Goal: Task Accomplishment & Management: Use online tool/utility

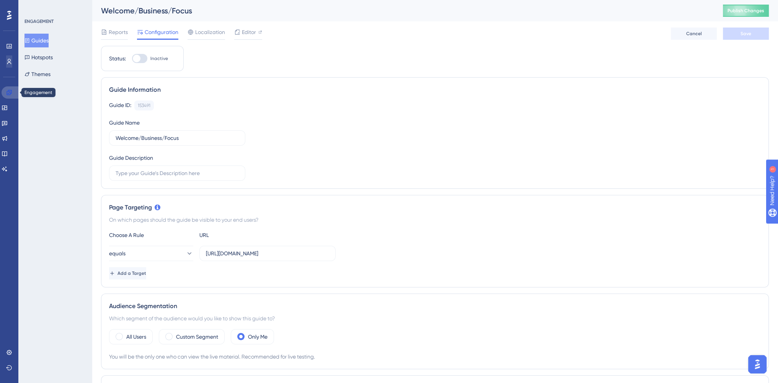
drag, startPoint x: 11, startPoint y: 91, endPoint x: 11, endPoint y: 62, distance: 29.5
click at [11, 91] on icon at bounding box center [9, 93] width 6 height 6
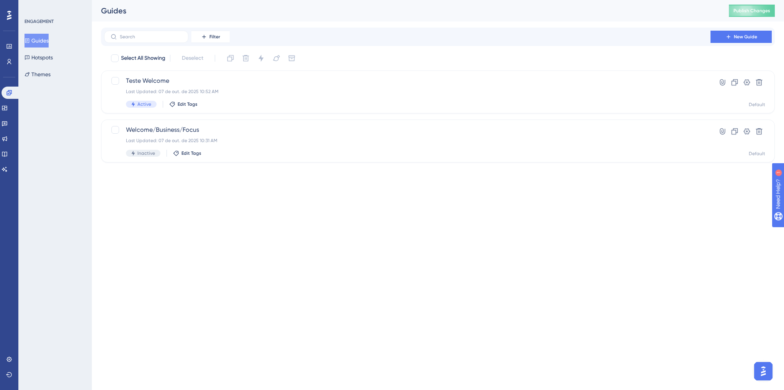
click at [482, 0] on html "Performance Users Engagement Widgets Feedback Product Updates Knowledge Base AI…" at bounding box center [392, 0] width 784 height 0
click at [641, 0] on html "Performance Users Engagement Widgets Feedback Product Updates Knowledge Base AI…" at bounding box center [392, 0] width 784 height 0
click at [184, 0] on html "Performance Users Engagement Widgets Feedback Product Updates Knowledge Base AI…" at bounding box center [392, 0] width 784 height 0
drag, startPoint x: 651, startPoint y: 256, endPoint x: 611, endPoint y: 273, distance: 42.9
click at [650, 0] on html "Performance Users Engagement Widgets Feedback Product Updates Knowledge Base AI…" at bounding box center [392, 0] width 784 height 0
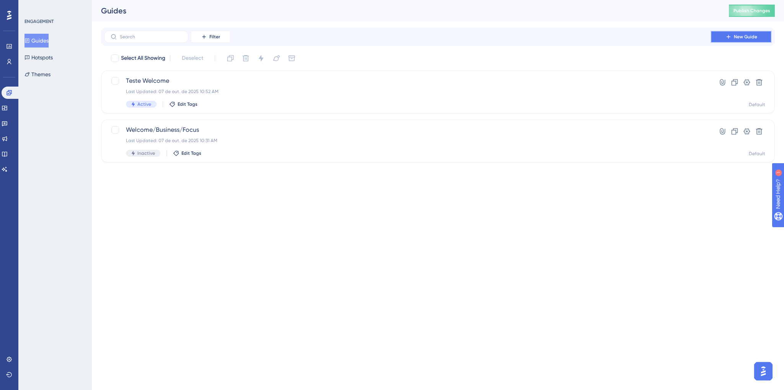
click at [729, 37] on icon at bounding box center [728, 37] width 6 height 6
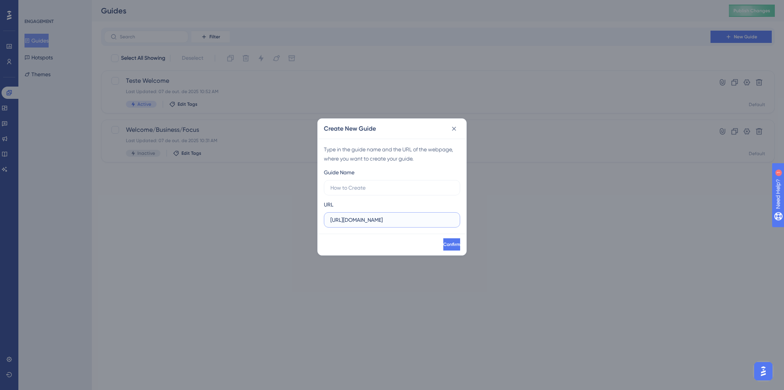
drag, startPoint x: 409, startPoint y: 217, endPoint x: 242, endPoint y: 225, distance: 167.8
click at [242, 225] on div "Create New Guide Type in the guide name and the URL of the webpage, where you w…" at bounding box center [392, 195] width 784 height 390
paste input "help.userguiding.com/pt/articles/6890620-criacao-de-segmentos-para-elementos-ht…"
type input "https://help.userguiding.com/pt/articles/6890620-criacao-de-segmentos-para-elem…"
paste input "https://console.staging.bluems.com/"
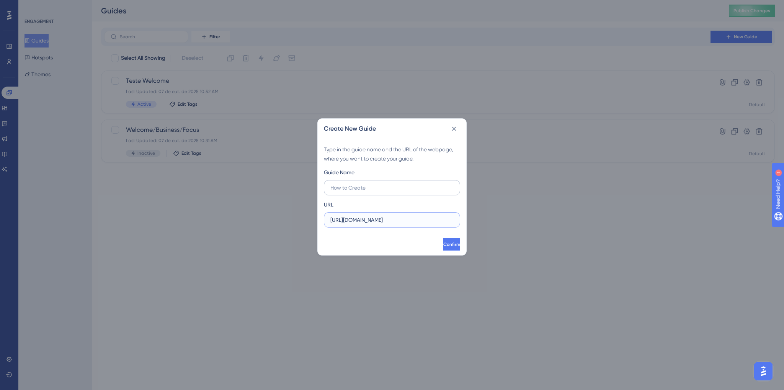
type input "https://console.staging.bluems.com/"
click at [346, 187] on input "text" at bounding box center [391, 187] width 123 height 8
click at [329, 188] on label "Welcome/Business/Focus" at bounding box center [392, 187] width 136 height 15
click at [330, 188] on input "Welcome/Business/Focus" at bounding box center [391, 187] width 123 height 8
click at [331, 186] on input "Welcome/Business/Focus" at bounding box center [391, 187] width 123 height 8
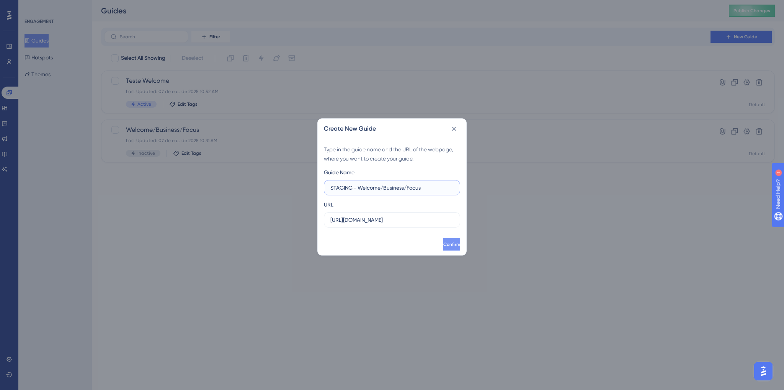
type input "STAGING - Welcome/Business/Focus"
click at [443, 245] on span "Confirm" at bounding box center [451, 244] width 17 height 6
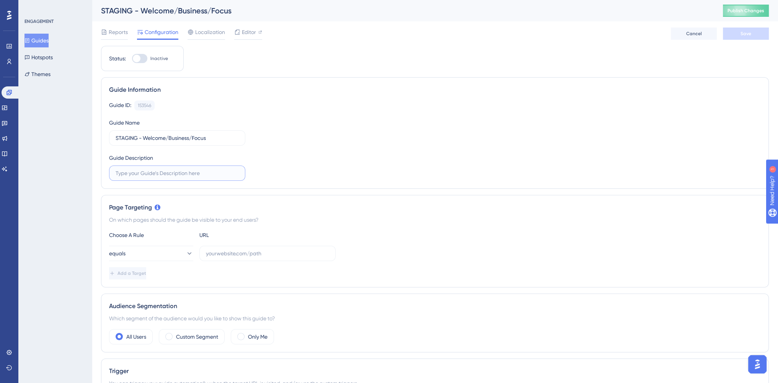
click at [209, 176] on input "text" at bounding box center [177, 173] width 123 height 8
click at [232, 258] on label at bounding box center [267, 253] width 136 height 15
click at [232, 258] on input "text" at bounding box center [267, 253] width 123 height 8
paste input "https://console.staging.bluems.com/"
type input "https://console.staging.bluems.com/"
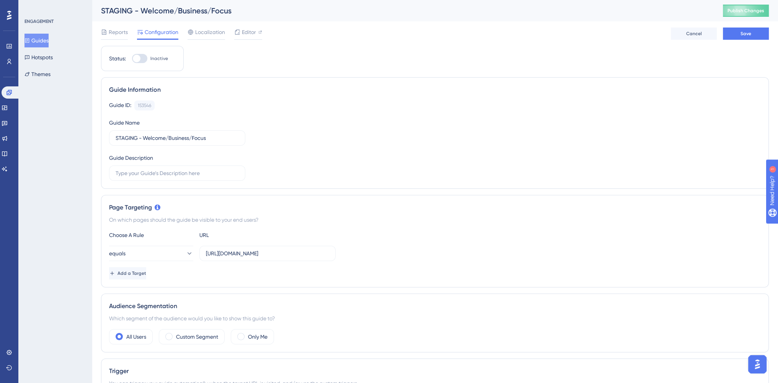
click at [426, 246] on div "equals https://console.staging.bluems.com/" at bounding box center [435, 253] width 652 height 15
click at [257, 333] on label "Only Me" at bounding box center [258, 337] width 20 height 9
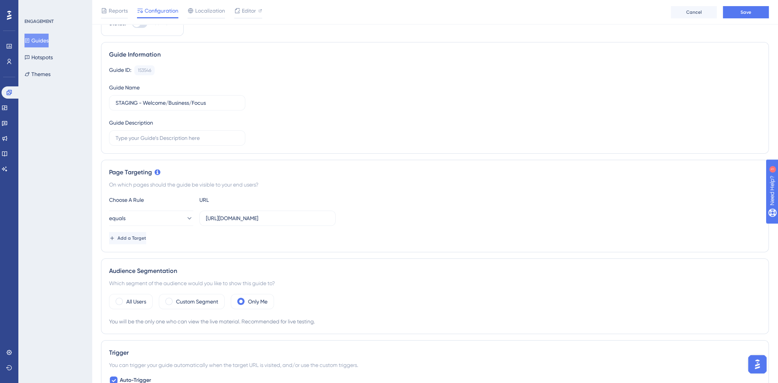
scroll to position [230, 0]
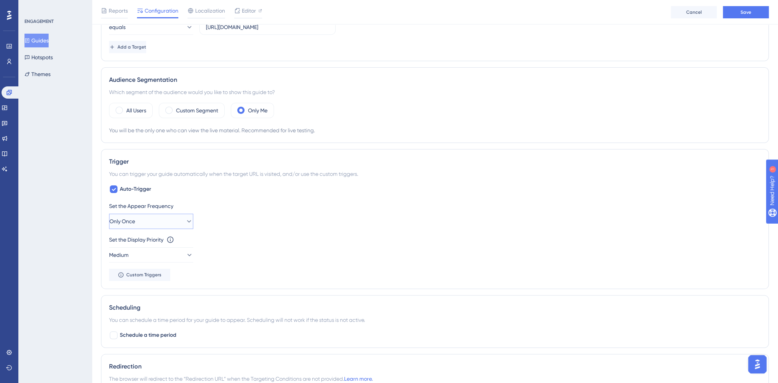
click at [185, 220] on icon at bounding box center [189, 222] width 8 height 8
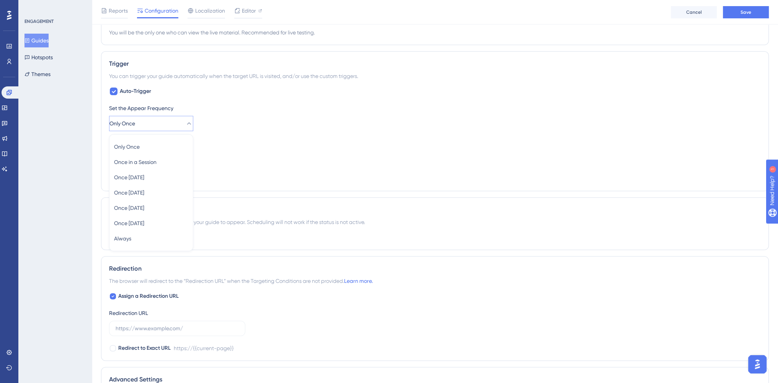
click at [248, 157] on div "Set the Display Priority This option will set the display priority between auto…" at bounding box center [435, 151] width 652 height 28
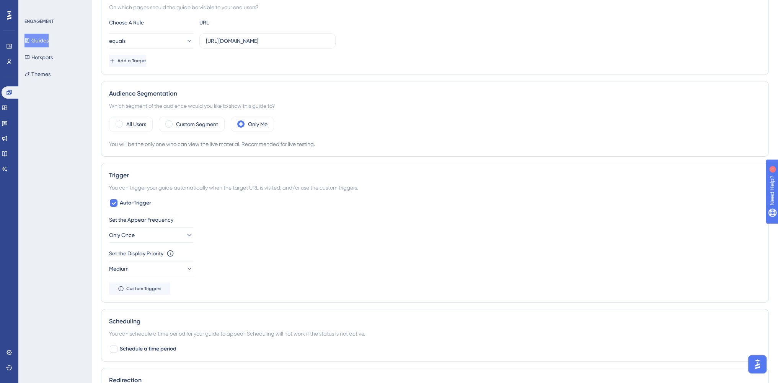
scroll to position [0, 0]
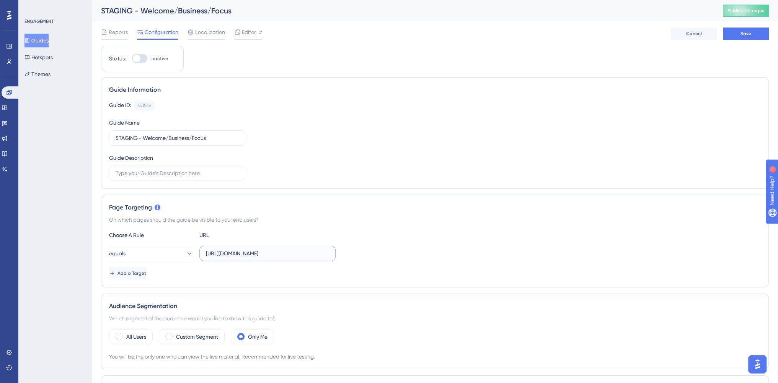
click at [305, 257] on input "https://console.staging.bluems.com/" at bounding box center [267, 253] width 123 height 8
click at [362, 258] on div "equals https://console.staging.bluems.com/" at bounding box center [435, 253] width 652 height 15
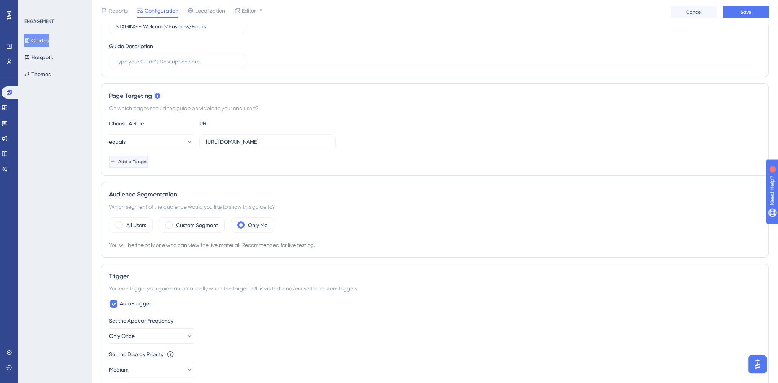
click at [147, 162] on span "Add a Target" at bounding box center [132, 162] width 29 height 6
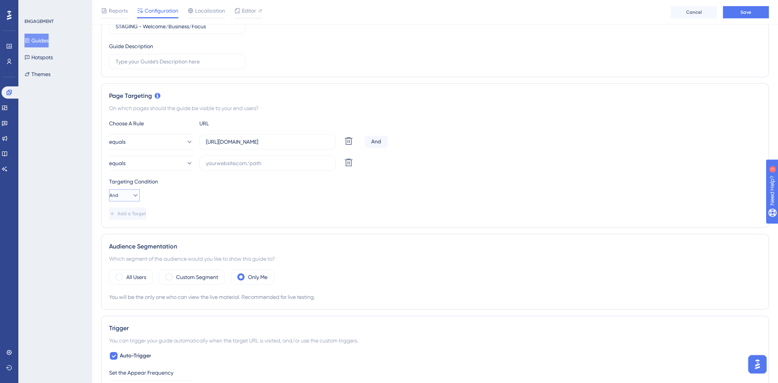
click at [138, 192] on button "And" at bounding box center [124, 195] width 31 height 12
click at [188, 165] on button "equals" at bounding box center [151, 163] width 84 height 15
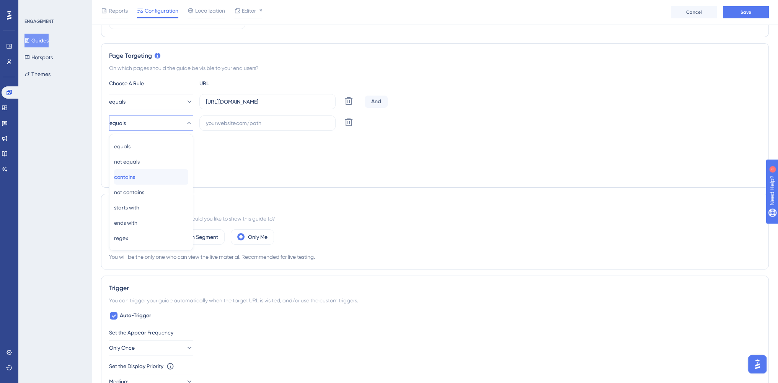
click at [179, 179] on div "contains contains" at bounding box center [151, 177] width 74 height 15
click at [179, 124] on button "contains" at bounding box center [151, 123] width 84 height 15
click at [150, 240] on div "regex regex" at bounding box center [151, 238] width 74 height 15
click at [187, 123] on icon at bounding box center [189, 123] width 4 height 2
click at [150, 223] on div "ends with ends with" at bounding box center [151, 222] width 74 height 15
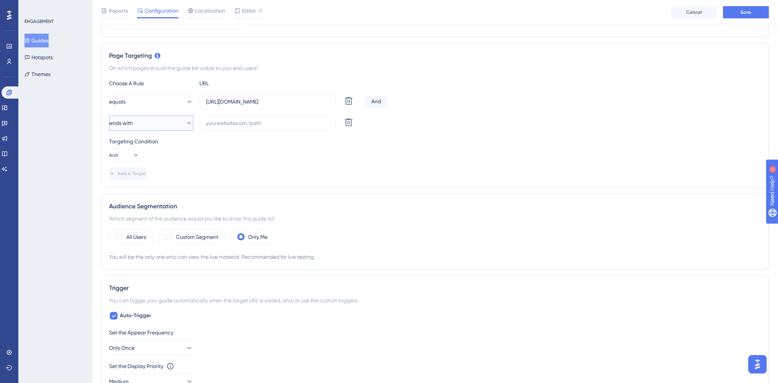
click at [188, 120] on button "ends with" at bounding box center [151, 123] width 84 height 15
click at [171, 150] on div "equals equals" at bounding box center [151, 146] width 74 height 15
click at [348, 126] on button at bounding box center [349, 123] width 14 height 14
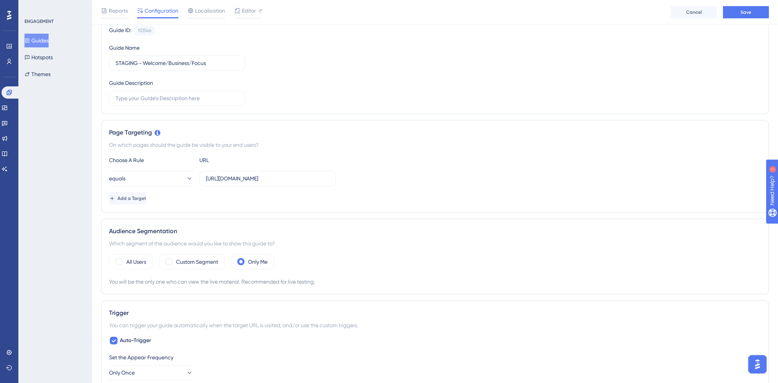
scroll to position [78, 0]
click at [220, 264] on div "Custom Segment" at bounding box center [192, 261] width 66 height 15
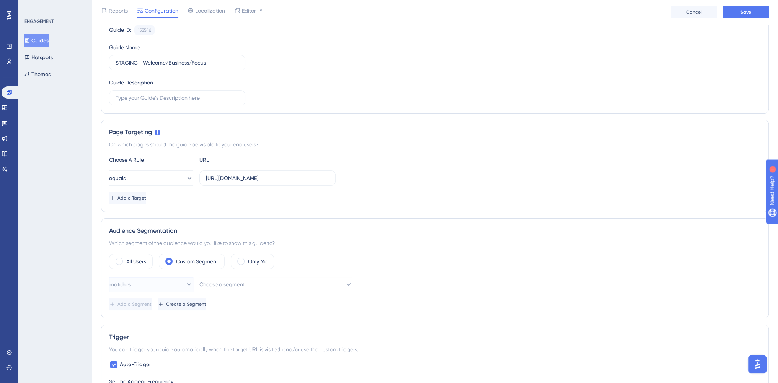
click at [176, 284] on button "matches" at bounding box center [151, 284] width 84 height 15
click at [177, 305] on div "matches matches" at bounding box center [151, 307] width 74 height 15
click at [231, 282] on span "Choose a segment" at bounding box center [223, 284] width 46 height 9
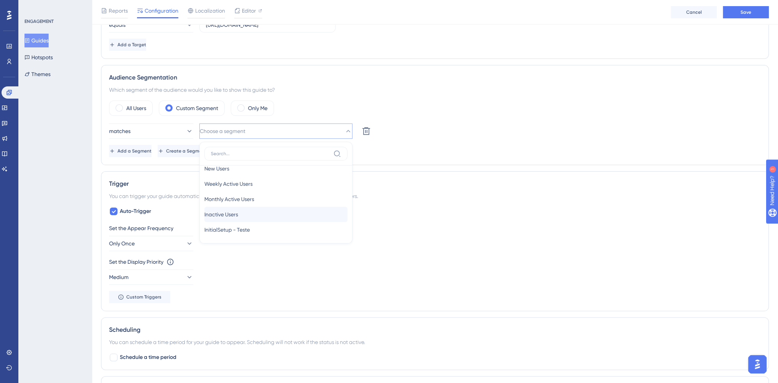
scroll to position [0, 0]
click at [150, 146] on button "Add a Segment" at bounding box center [130, 151] width 42 height 12
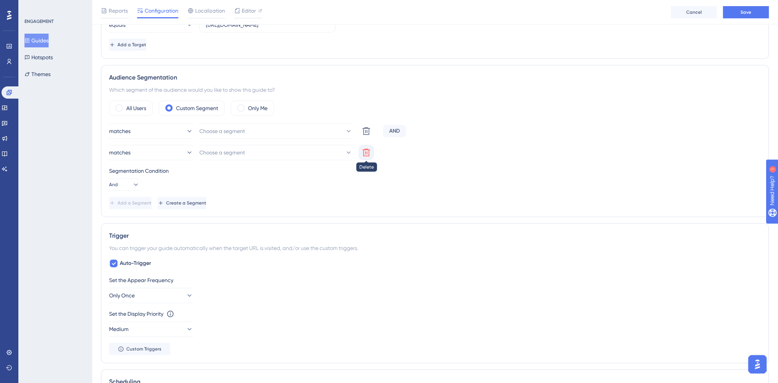
click at [362, 151] on icon at bounding box center [366, 152] width 9 height 9
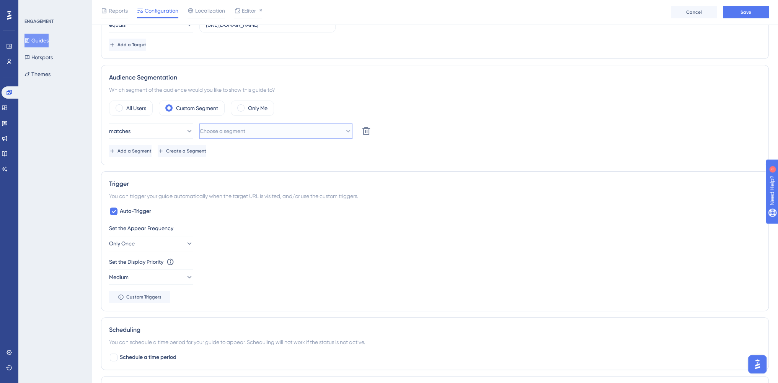
click at [322, 129] on button "Choose a segment" at bounding box center [275, 131] width 153 height 15
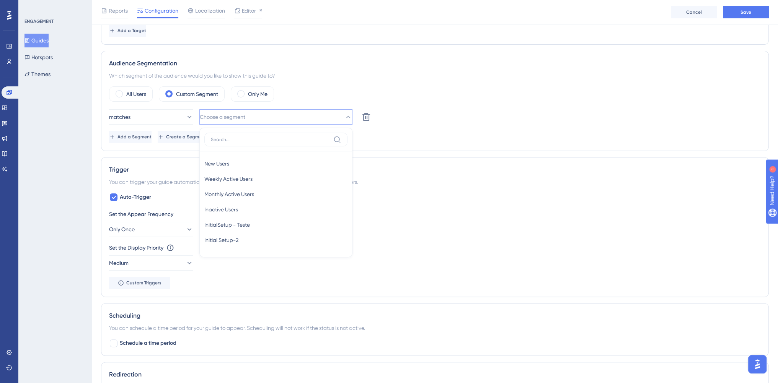
click at [450, 117] on div "matches Choose a segment New Users New Users Weekly Active Users Weekly Active …" at bounding box center [435, 116] width 652 height 15
click at [160, 115] on button "matches" at bounding box center [151, 116] width 84 height 15
click at [152, 134] on span "Add a Segment" at bounding box center [135, 137] width 34 height 6
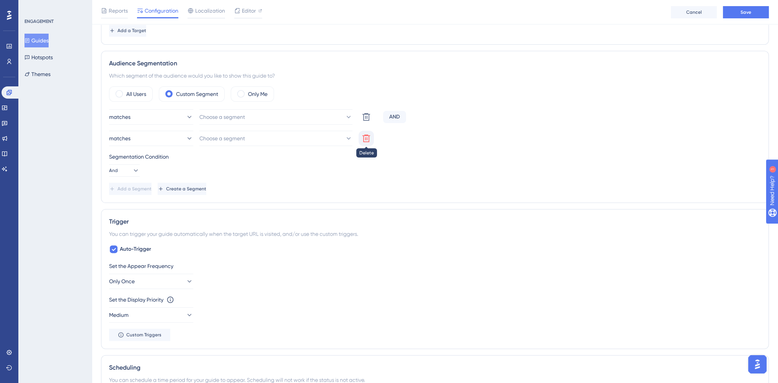
click at [363, 138] on icon at bounding box center [366, 138] width 9 height 9
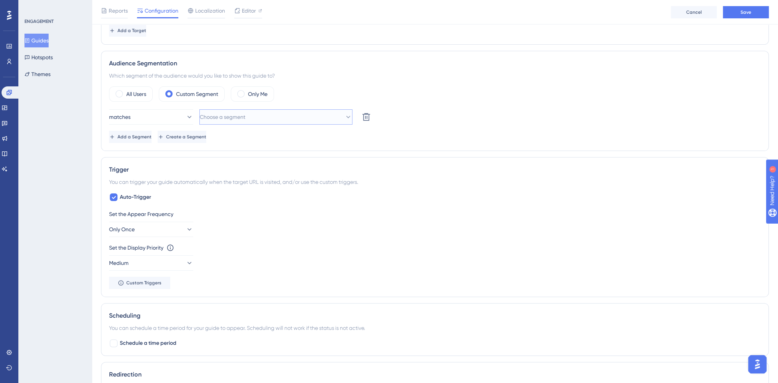
click at [322, 123] on button "Choose a segment" at bounding box center [275, 116] width 153 height 15
click at [323, 121] on button "Choose a segment" at bounding box center [275, 116] width 153 height 15
click at [427, 129] on div "matches Choose a segment Delete Add a Segment Create a Segment" at bounding box center [435, 126] width 652 height 34
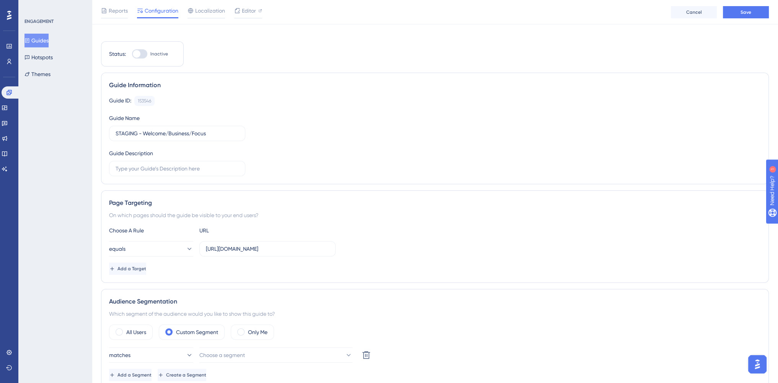
scroll to position [0, 0]
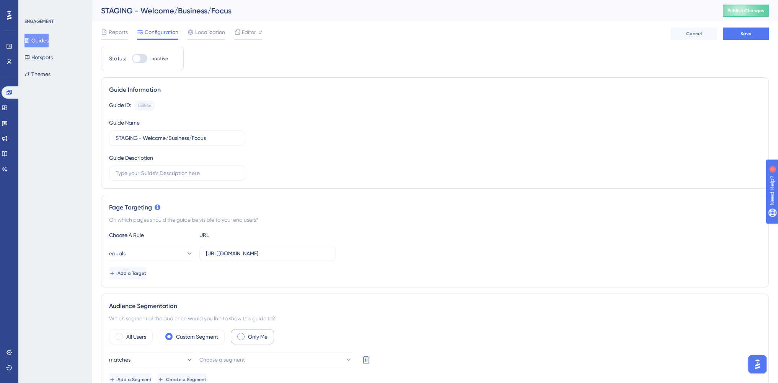
click at [266, 335] on label "Only Me" at bounding box center [258, 337] width 20 height 9
click at [683, 37] on button "Cancel" at bounding box center [694, 34] width 46 height 12
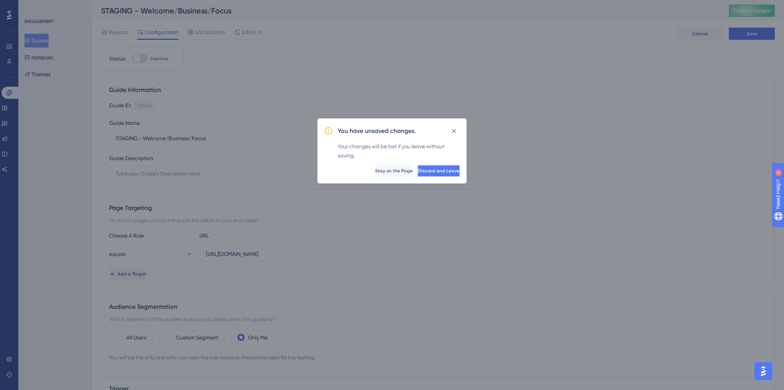
click at [421, 174] on button "Discard and Leave" at bounding box center [438, 171] width 43 height 12
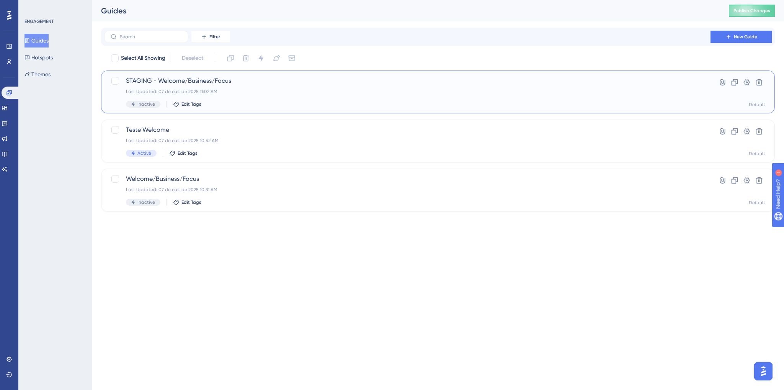
click at [615, 91] on div "Last Updated: 07 de out. de 2025 11:02 AM" at bounding box center [407, 91] width 562 height 6
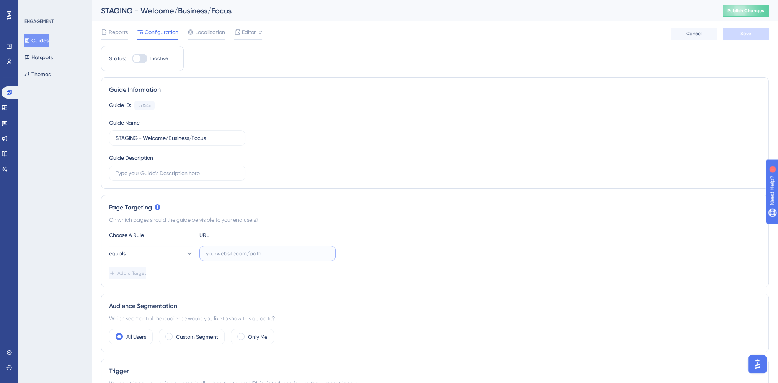
click at [273, 251] on input "text" at bounding box center [267, 253] width 123 height 8
paste input "https://console.staging.bluems.com/"
type input "https://console.staging.bluems.com/"
click at [426, 251] on div "equals https://console.staging.bluems.com/" at bounding box center [435, 253] width 652 height 15
click at [253, 342] on div "Only Me" at bounding box center [252, 336] width 43 height 15
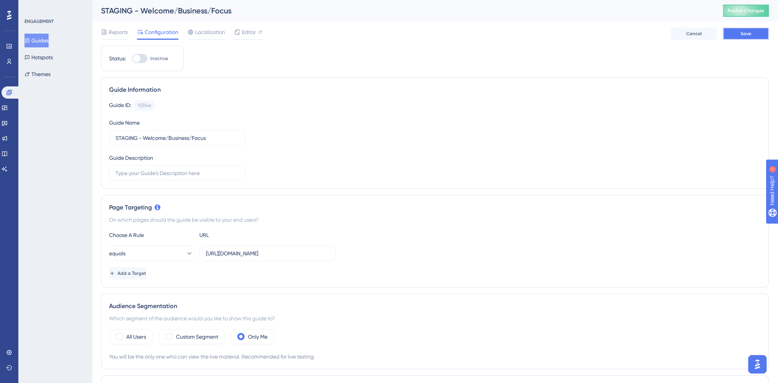
click at [735, 34] on button "Save" at bounding box center [746, 34] width 46 height 12
click at [49, 42] on button "Guides" at bounding box center [36, 41] width 24 height 14
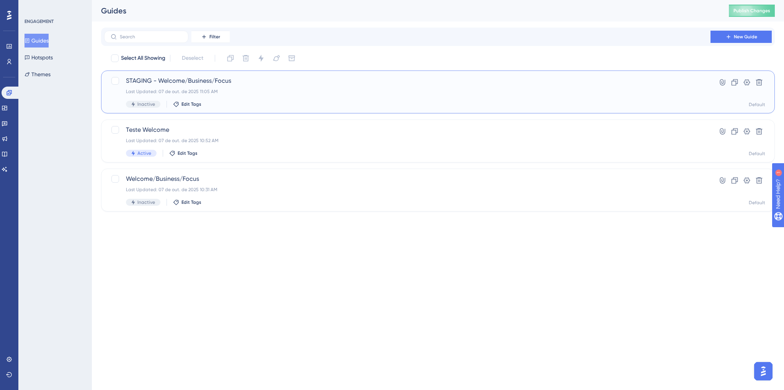
click at [248, 93] on div "Last Updated: 07 de out. de 2025 11:05 AM" at bounding box center [407, 91] width 562 height 6
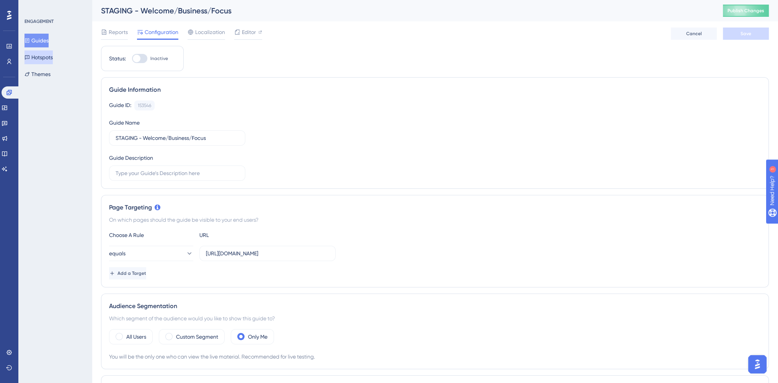
click at [53, 52] on button "Hotspots" at bounding box center [38, 58] width 28 height 14
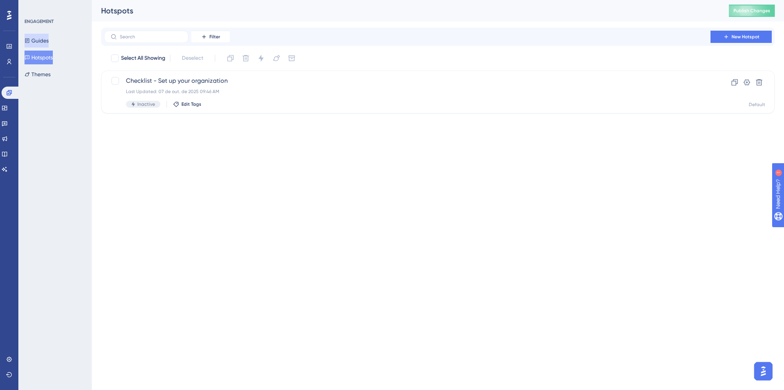
click at [39, 41] on button "Guides" at bounding box center [36, 41] width 24 height 14
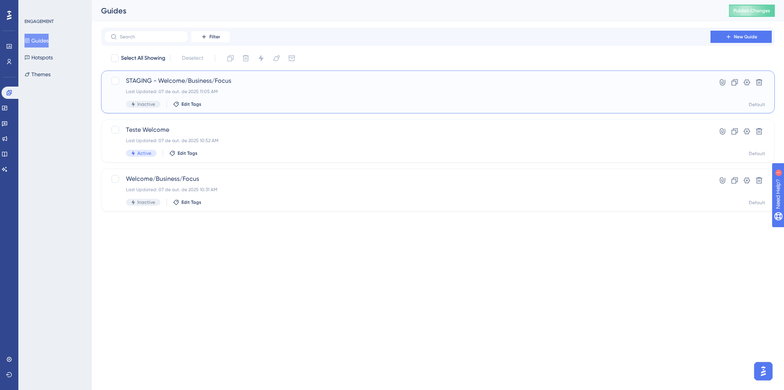
click at [710, 97] on div "STAGING - Welcome/Business/Focus Last Updated: 07 de out. de 2025 11:05 AM Inac…" at bounding box center [438, 91] width 654 height 31
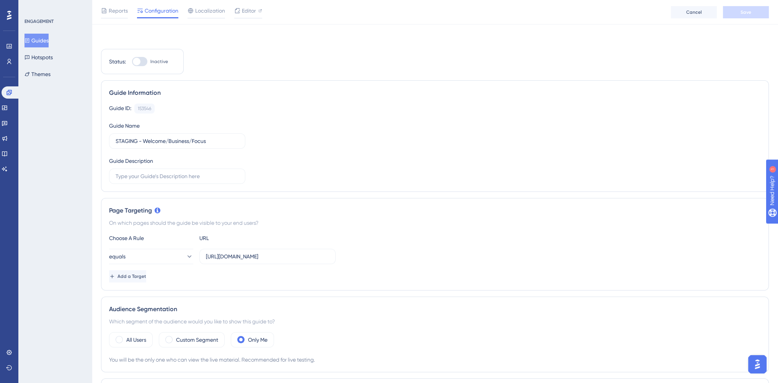
scroll to position [77, 0]
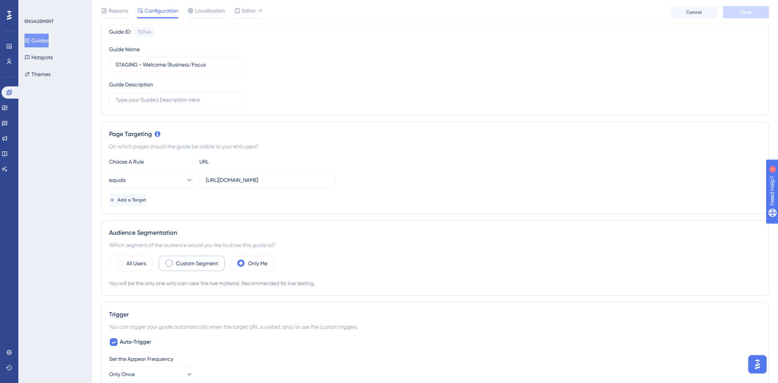
click at [184, 262] on label "Custom Segment" at bounding box center [197, 263] width 42 height 9
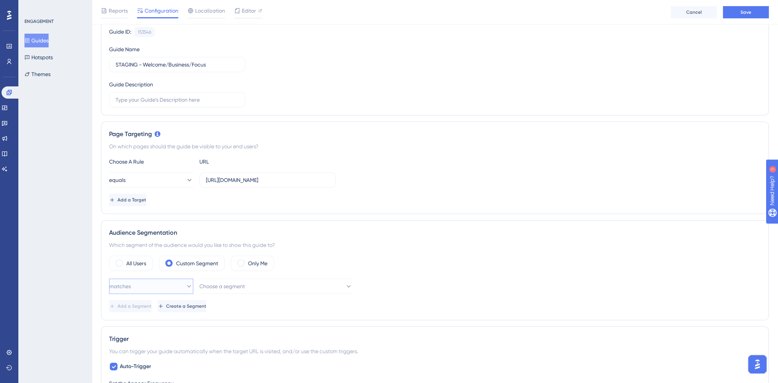
click at [176, 288] on button "matches" at bounding box center [151, 286] width 84 height 15
click at [171, 305] on div "matches matches" at bounding box center [151, 309] width 74 height 15
click at [227, 286] on span "Choose a segment" at bounding box center [223, 286] width 46 height 9
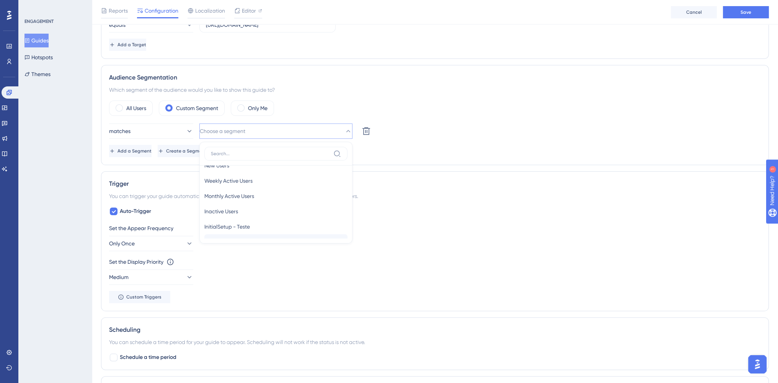
scroll to position [0, 0]
click at [478, 177] on div "Trigger You can trigger your guide automatically when the target URL is visited…" at bounding box center [435, 241] width 668 height 140
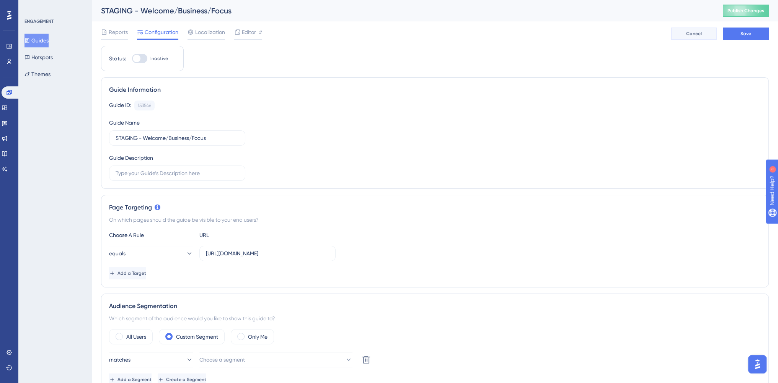
click at [695, 34] on span "Cancel" at bounding box center [694, 34] width 16 height 6
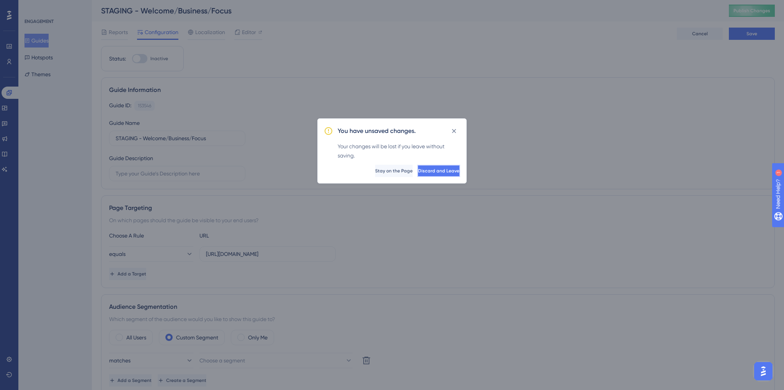
click at [430, 173] on button "Discard and Leave" at bounding box center [438, 171] width 43 height 12
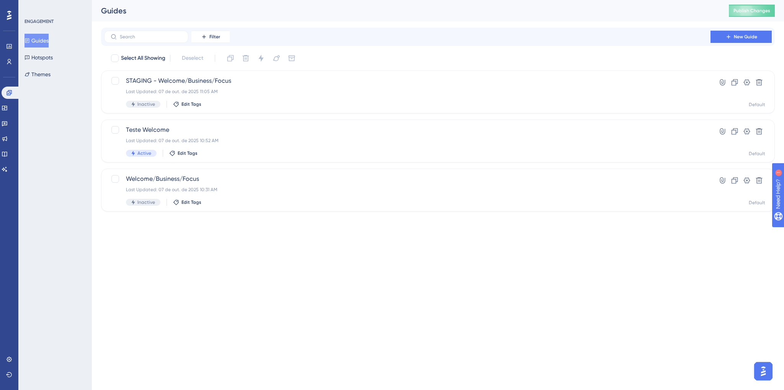
click at [277, 0] on html "Performance Users Engagement Widgets Feedback Product Updates Knowledge Base AI…" at bounding box center [392, 0] width 784 height 0
click at [272, 0] on html "Performance Users Engagement Widgets Feedback Product Updates Knowledge Base AI…" at bounding box center [392, 0] width 784 height 0
click at [306, 0] on html "Performance Users Engagement Widgets Feedback Product Updates Knowledge Base AI…" at bounding box center [392, 0] width 784 height 0
click at [240, 97] on div "STAGING - Welcome/Business/Focus Last Updated: 07 de out. de 2025 11:05 AM Inac…" at bounding box center [407, 91] width 562 height 31
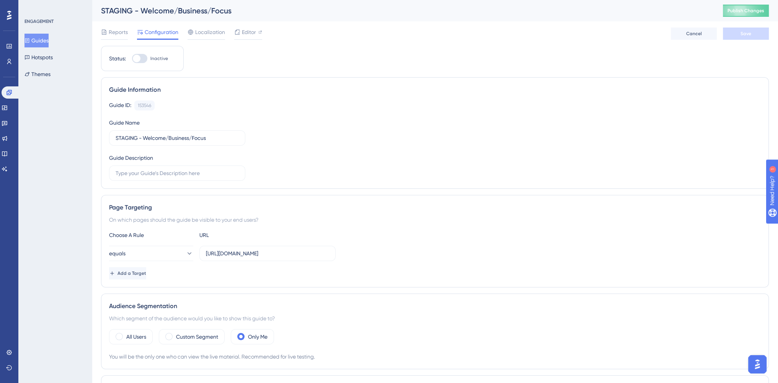
click at [255, 95] on div "Guide Information Guide ID: 153546 Copy Guide Name STAGING - Welcome/Business/F…" at bounding box center [435, 133] width 668 height 112
click at [38, 36] on button "Guides" at bounding box center [36, 41] width 24 height 14
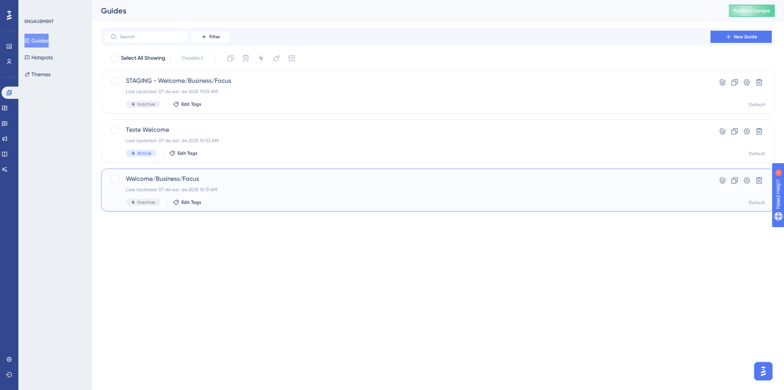
click at [244, 175] on span "Welcome/Business/Focus" at bounding box center [407, 178] width 562 height 9
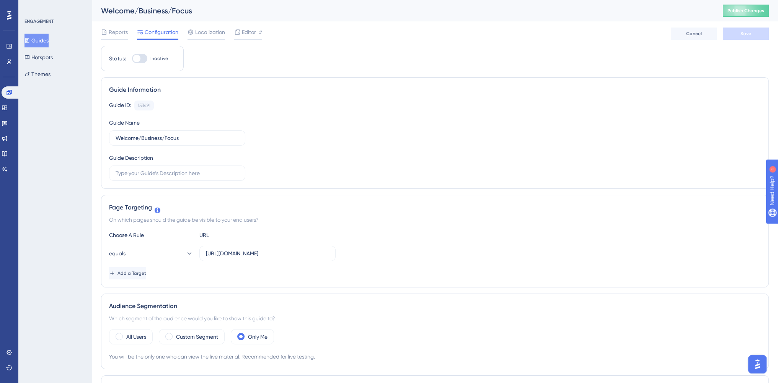
click at [251, 41] on div "Reports Configuration Localization Editor Cancel Save" at bounding box center [435, 33] width 668 height 24
click at [249, 36] on span "Editor" at bounding box center [249, 32] width 14 height 9
click at [447, 249] on div "equals https://console.staging.bluems.com/" at bounding box center [435, 253] width 652 height 15
click at [2, 111] on div "Widgets" at bounding box center [9, 108] width 15 height 12
click at [5, 107] on link at bounding box center [5, 108] width 6 height 12
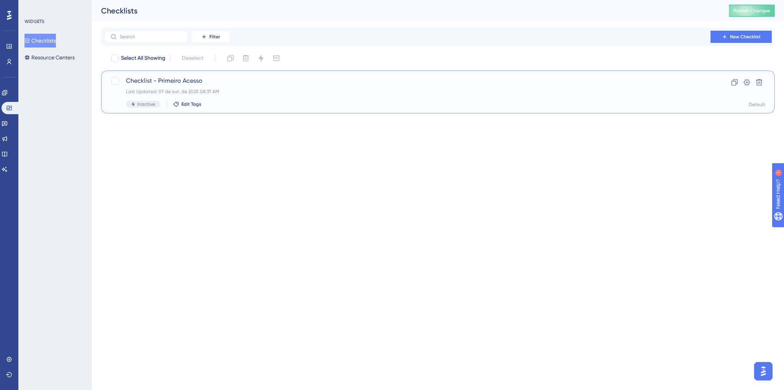
click at [188, 73] on div "Checklist - Primeiro Acesso Last Updated: 07 de out. de 2025 08:37 AM Inactive …" at bounding box center [437, 91] width 673 height 43
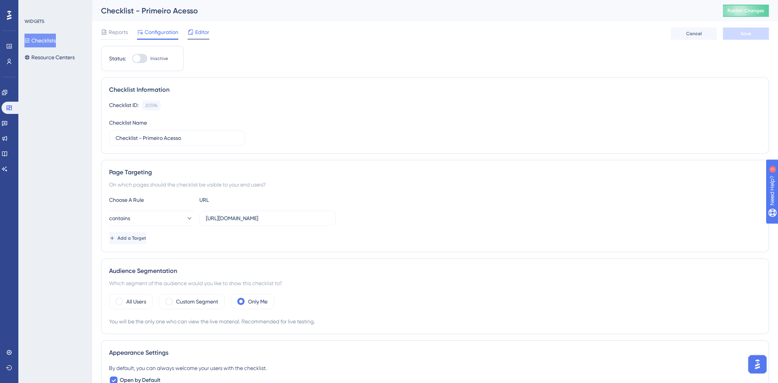
click at [197, 30] on span "Editor" at bounding box center [202, 32] width 14 height 9
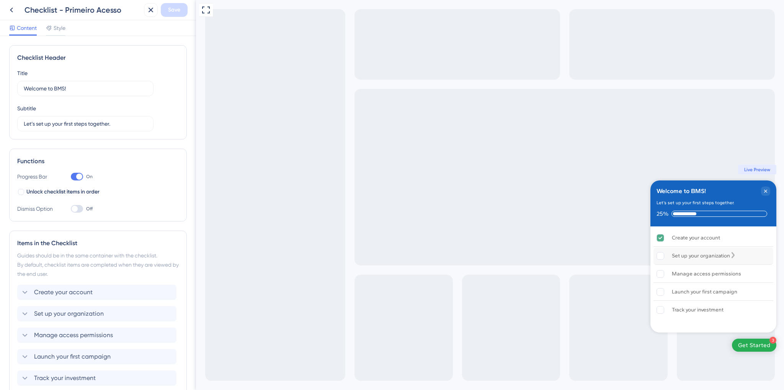
click at [746, 256] on div "Set up your organization" at bounding box center [713, 255] width 120 height 17
click at [47, 297] on div "Create your account Delete" at bounding box center [96, 291] width 159 height 15
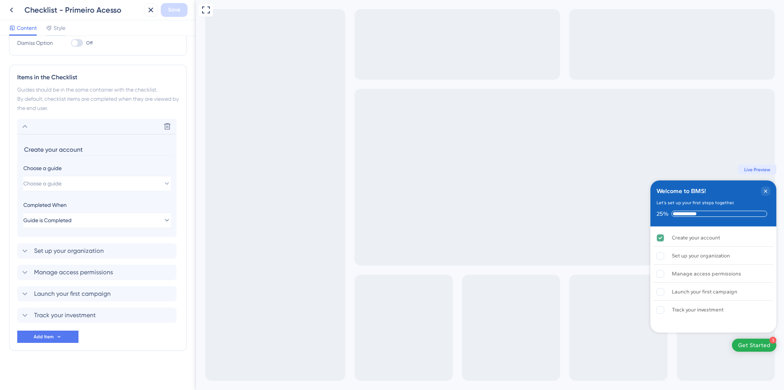
click at [51, 123] on div "Delete" at bounding box center [96, 126] width 159 height 15
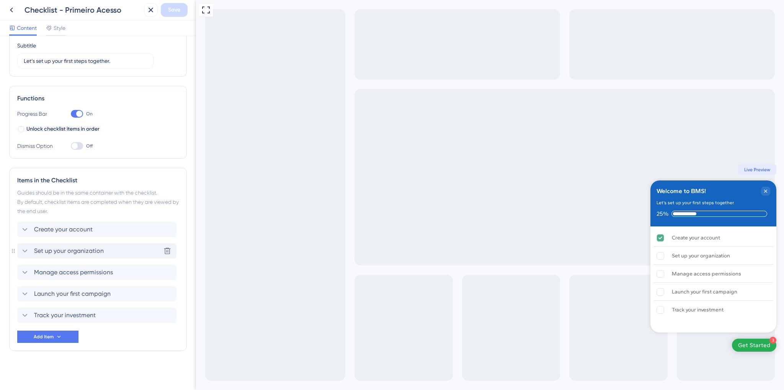
click at [58, 250] on span "Set up your organization" at bounding box center [69, 250] width 70 height 9
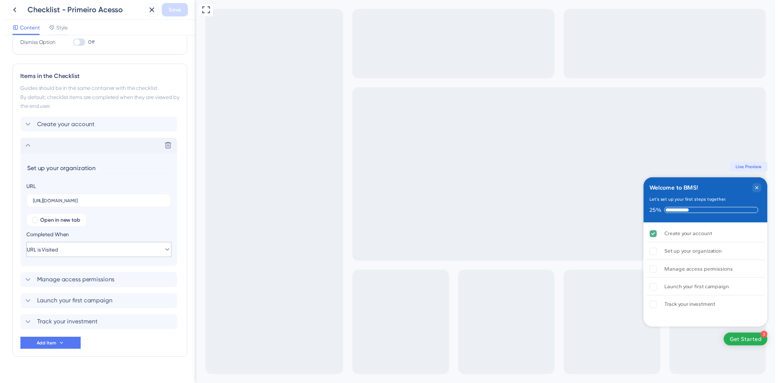
scroll to position [178, 0]
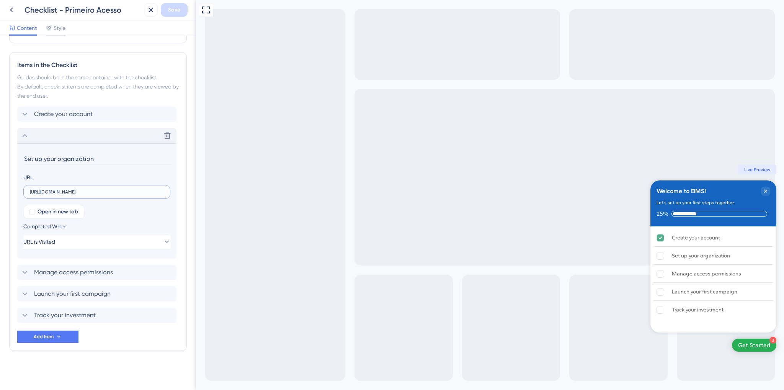
drag, startPoint x: 92, startPoint y: 190, endPoint x: 133, endPoint y: 188, distance: 41.0
click at [133, 189] on input "https://console.bluems.com/acc/organization" at bounding box center [97, 191] width 134 height 5
click at [44, 277] on div "Manage access permissions Delete" at bounding box center [96, 271] width 159 height 15
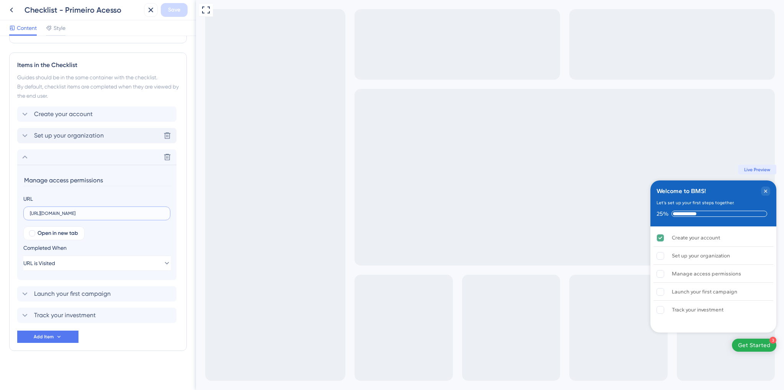
drag, startPoint x: 79, startPoint y: 210, endPoint x: 115, endPoint y: 218, distance: 36.8
click at [118, 214] on input "https://console.bluems.com/iam/users" at bounding box center [97, 212] width 134 height 5
click at [48, 296] on span "Launch your first campaign" at bounding box center [72, 293] width 77 height 9
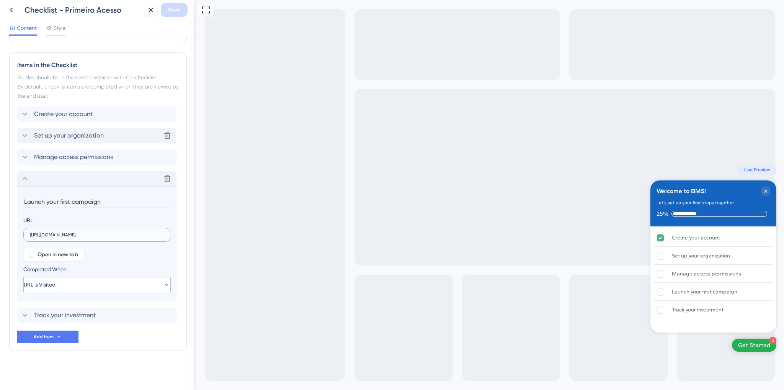
drag, startPoint x: 111, startPoint y: 235, endPoint x: 74, endPoint y: 291, distance: 67.2
click at [136, 236] on input "https://console.bluems.com/qss/ecommerce" at bounding box center [97, 234] width 134 height 5
click at [55, 317] on span "Track your investment" at bounding box center [65, 314] width 62 height 9
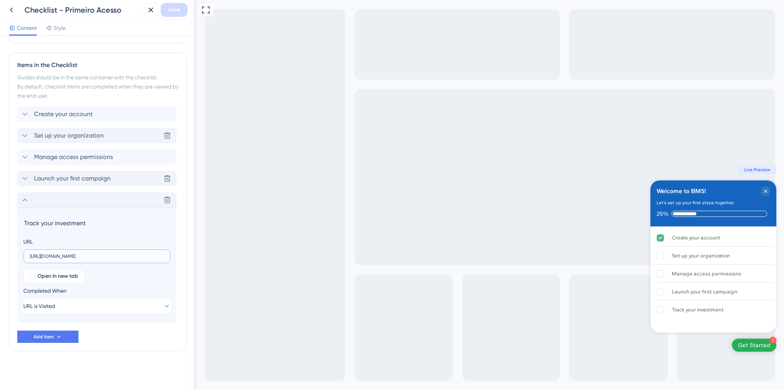
drag, startPoint x: 84, startPoint y: 256, endPoint x: 135, endPoint y: 248, distance: 51.2
click at [135, 248] on div "URL https://console.bluems.com/bill/bills" at bounding box center [96, 250] width 147 height 26
click at [130, 367] on div "Checklist Header Title Welcome to BMS! Subtitle Let’s set up your first steps t…" at bounding box center [98, 124] width 178 height 514
click at [9, 10] on icon at bounding box center [11, 9] width 9 height 9
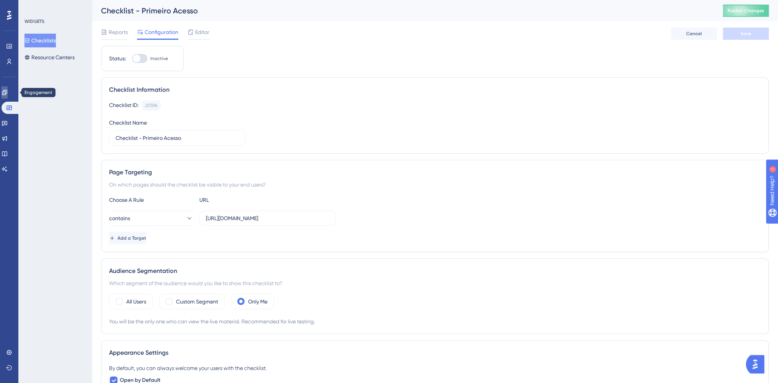
click at [8, 92] on icon at bounding box center [5, 93] width 6 height 6
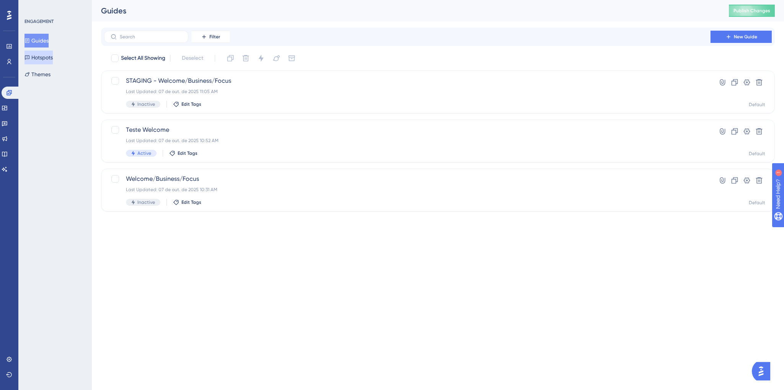
click at [46, 57] on button "Hotspots" at bounding box center [38, 58] width 28 height 14
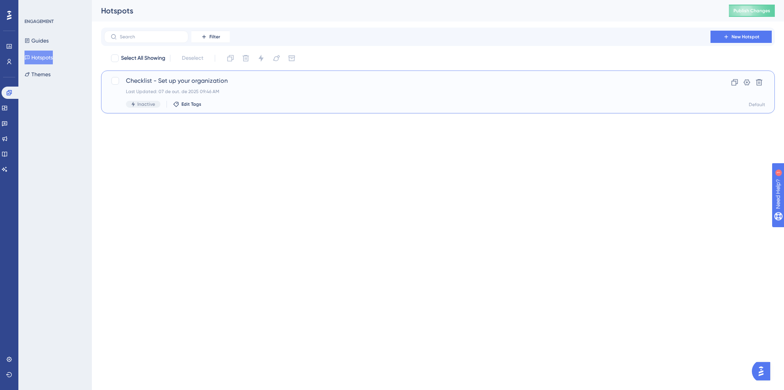
click at [207, 87] on div "Checklist - Set up your organization Last Updated: 07 de out. de 2025 09:46 AM …" at bounding box center [407, 91] width 562 height 31
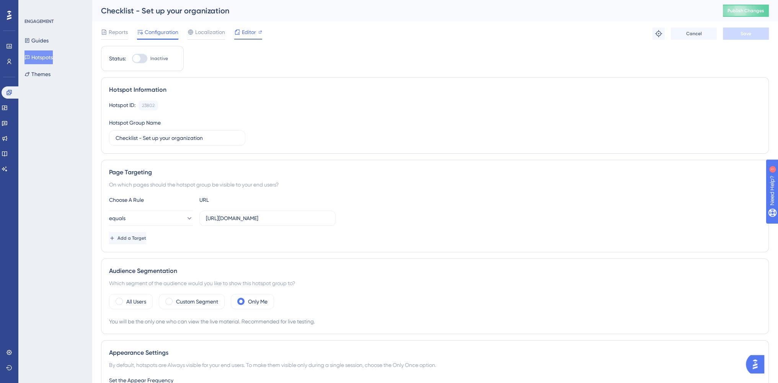
click at [245, 33] on span "Editor" at bounding box center [249, 32] width 14 height 9
click at [7, 111] on link at bounding box center [5, 108] width 6 height 12
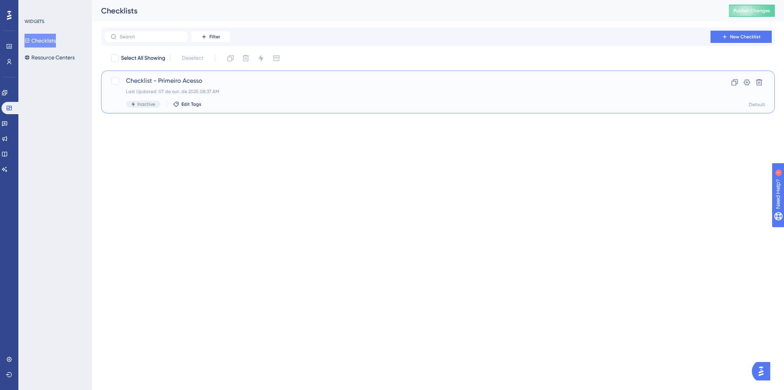
click at [192, 81] on span "Checklist - Primeiro Acesso" at bounding box center [407, 80] width 562 height 9
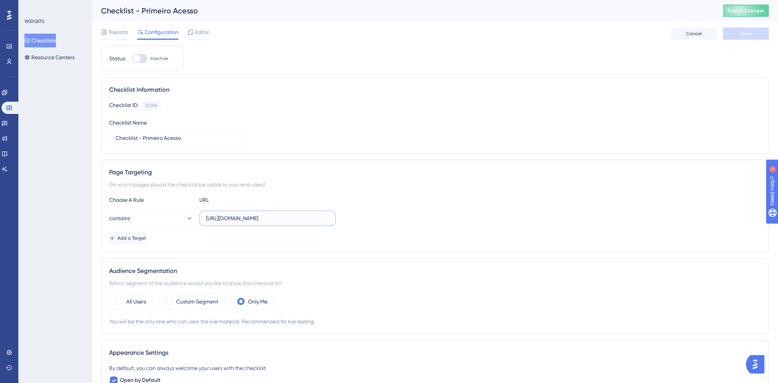
click at [282, 216] on input "https://console.bluems.com/" at bounding box center [267, 218] width 123 height 8
click at [197, 28] on span "Editor" at bounding box center [202, 32] width 14 height 9
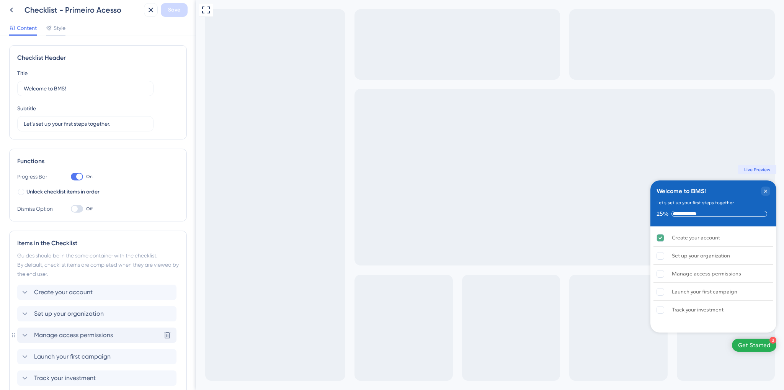
scroll to position [63, 0]
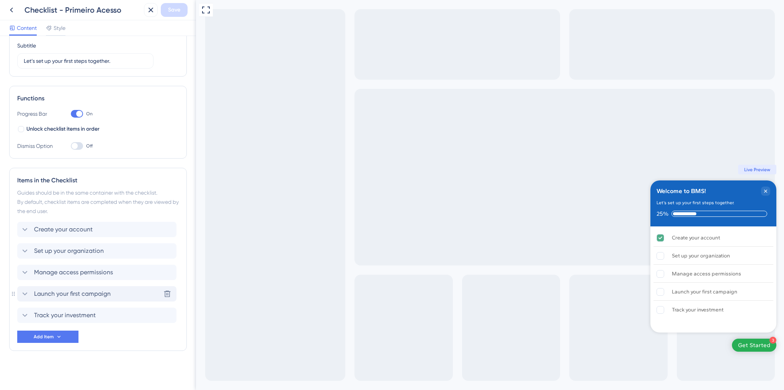
click at [70, 294] on span "Launch your first campaign" at bounding box center [72, 293] width 77 height 9
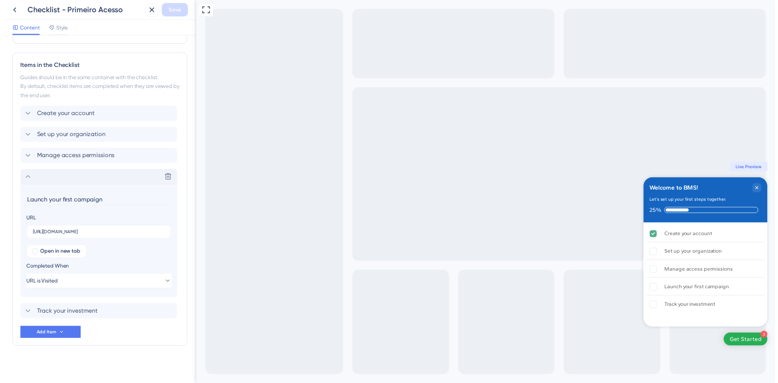
scroll to position [178, 0]
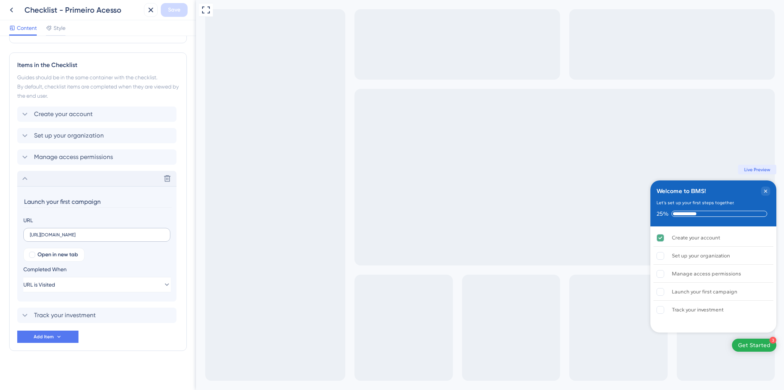
drag, startPoint x: 95, startPoint y: 230, endPoint x: 136, endPoint y: 230, distance: 41.7
click at [136, 230] on label "https://console.bluems.com/qss/ecommerce" at bounding box center [96, 235] width 147 height 14
click at [136, 232] on input "https://console.bluems.com/qss/ecommerce" at bounding box center [97, 234] width 134 height 5
click at [135, 235] on input "https://console.bluems.com/qss/ecommerce" at bounding box center [97, 234] width 134 height 5
click at [11, 11] on icon at bounding box center [11, 9] width 9 height 9
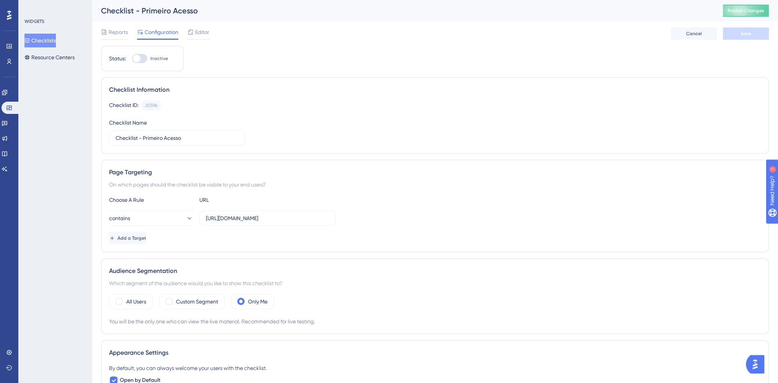
click at [70, 190] on div "WIDGETS Checklists Resource Centers" at bounding box center [54, 191] width 73 height 383
click at [195, 33] on span "Editor" at bounding box center [202, 32] width 14 height 9
